Goal: Check status: Check status

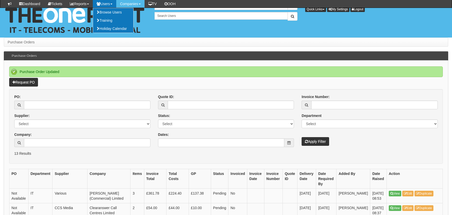
scroll to position [51, 0]
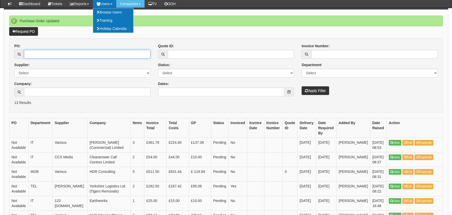
click at [75, 50] on input "PO:" at bounding box center [87, 54] width 126 height 9
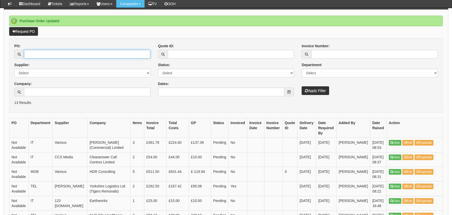
paste input "19723"
type input "19723"
click at [325, 87] on button "Apply Filter" at bounding box center [316, 90] width 28 height 9
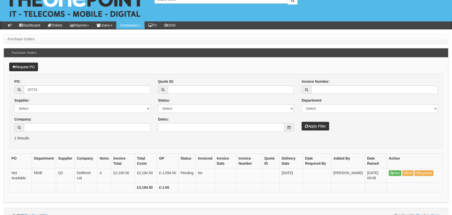
scroll to position [24, 0]
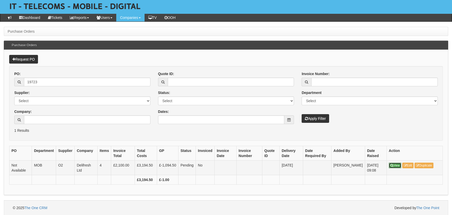
click at [395, 163] on link "View" at bounding box center [395, 165] width 12 height 6
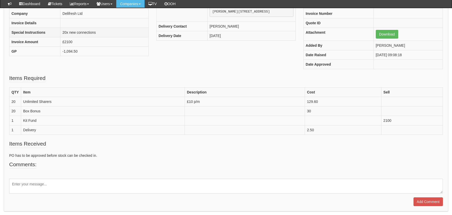
scroll to position [102, 0]
